Goal: Task Accomplishment & Management: Manage account settings

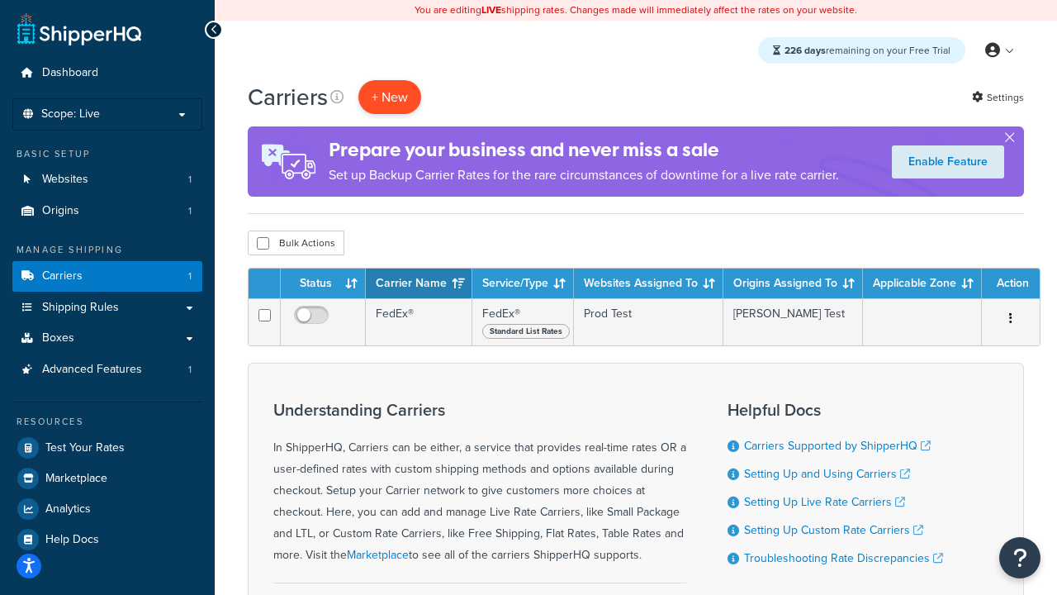
click at [390, 97] on button "+ New" at bounding box center [389, 97] width 63 height 34
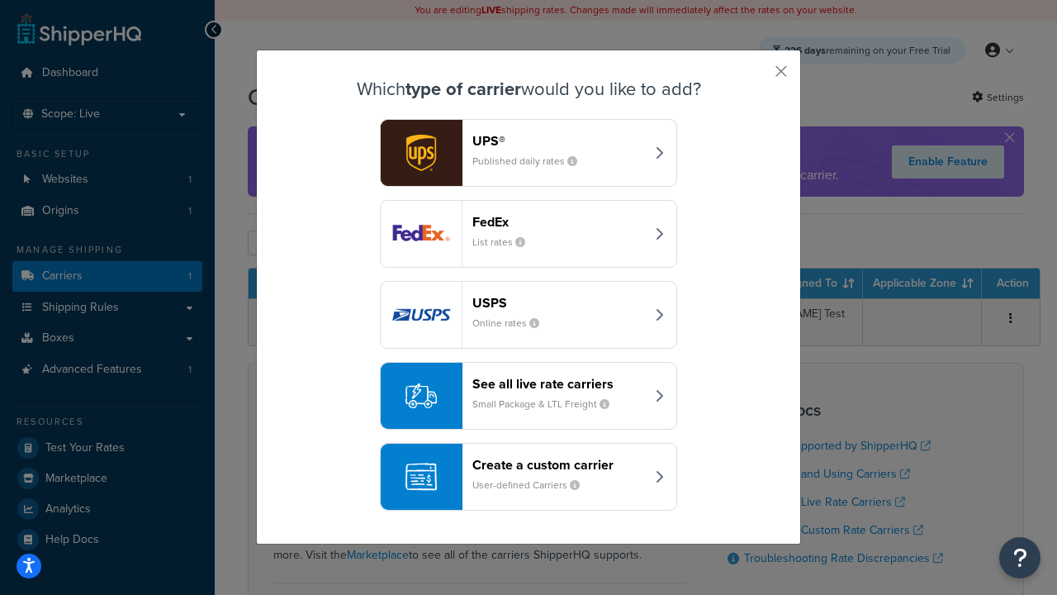
click at [558, 222] on header "FedEx" at bounding box center [558, 222] width 173 height 16
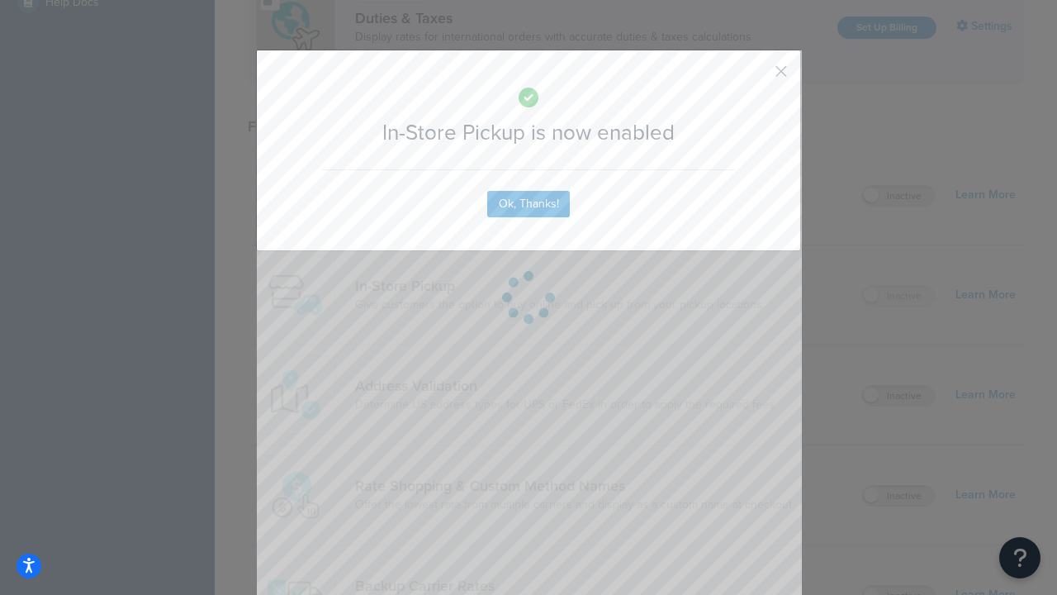
click at [757, 77] on button "button" at bounding box center [757, 77] width 4 height 4
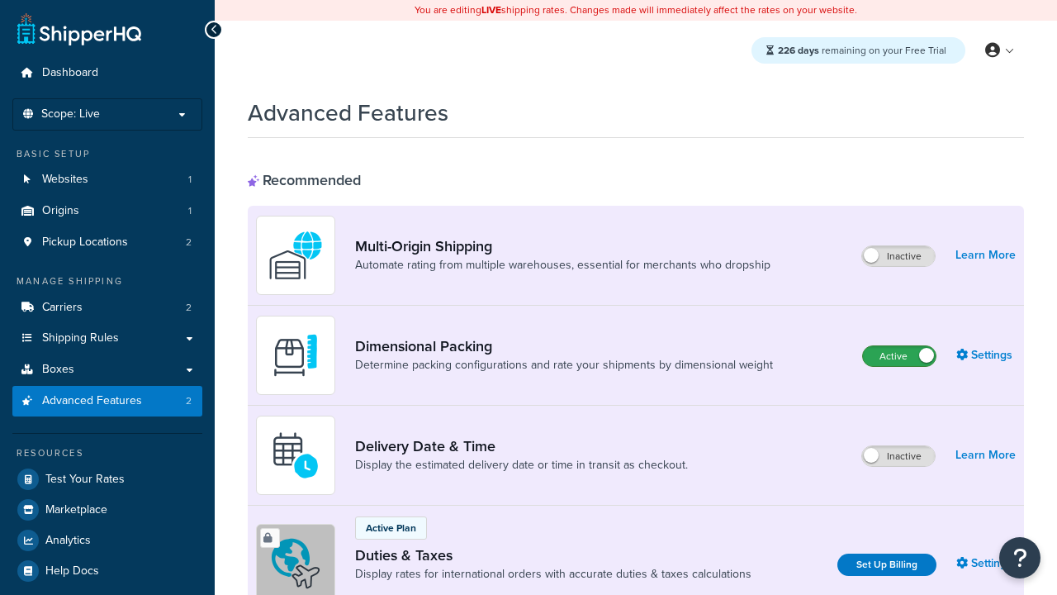
click at [899, 357] on label "Active" at bounding box center [899, 356] width 73 height 20
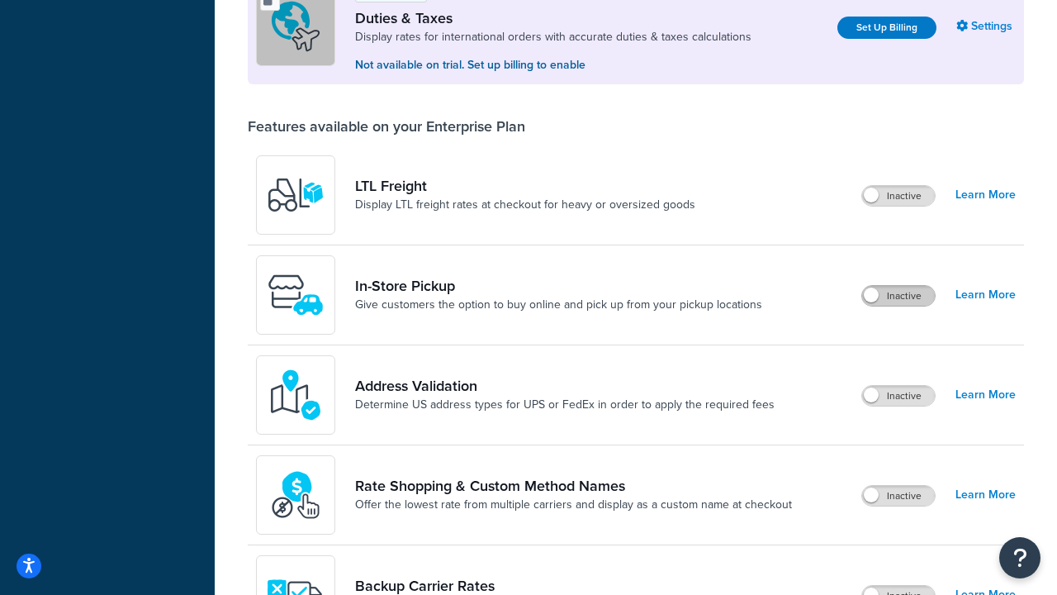
scroll to position [505, 0]
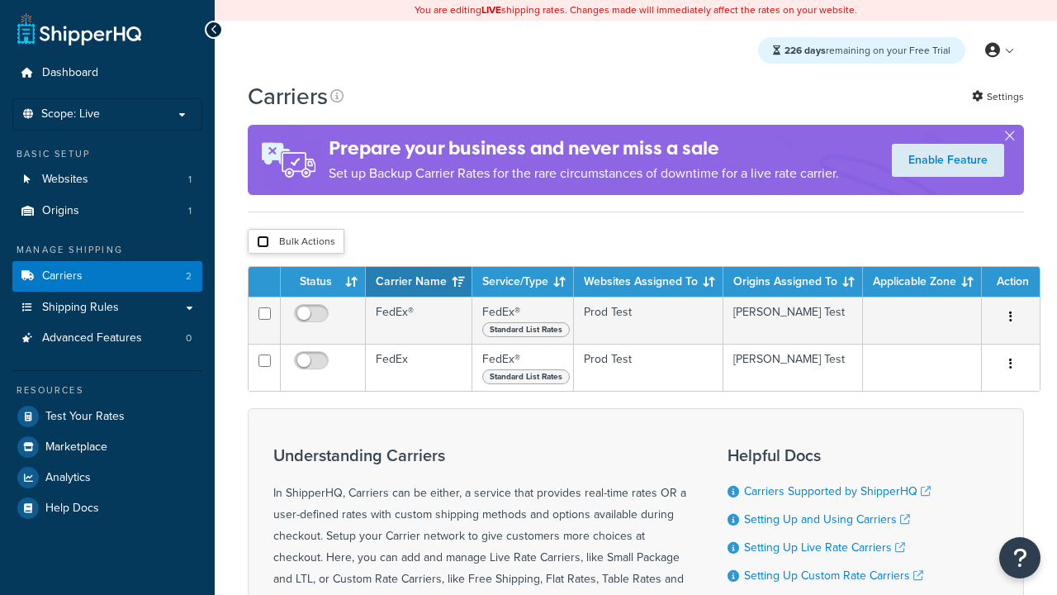
click at [263, 243] on input "checkbox" at bounding box center [263, 241] width 12 height 12
checkbox input "true"
click at [0, 0] on button "Delete" at bounding box center [0, 0] width 0 height 0
